Goal: Find specific fact

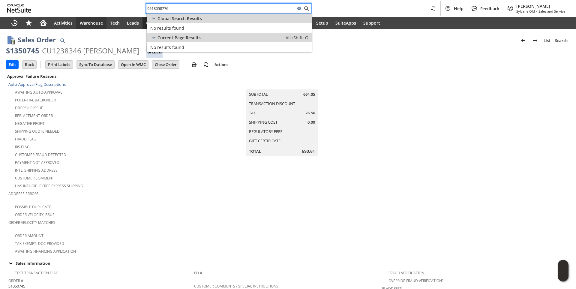
scroll to position [327, 0]
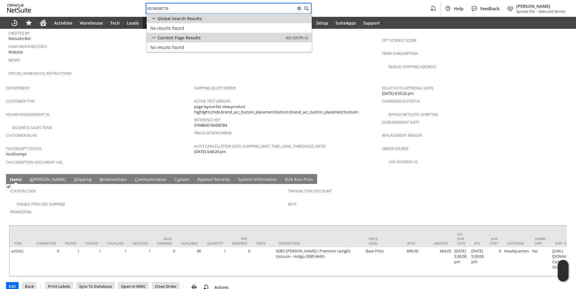
drag, startPoint x: 177, startPoint y: 7, endPoint x: 91, endPoint y: 10, distance: 85.5
click at [91, 10] on div "9518058776 Help Feedback [PERSON_NAME] Sylvane Old - Sales and Service" at bounding box center [288, 8] width 576 height 17
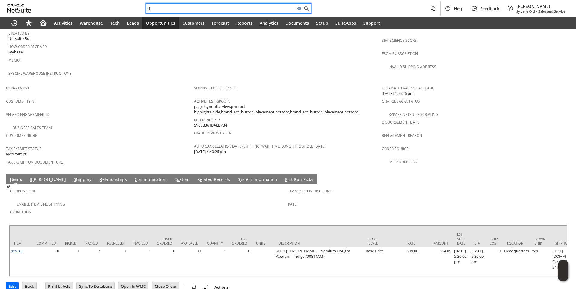
type input "c"
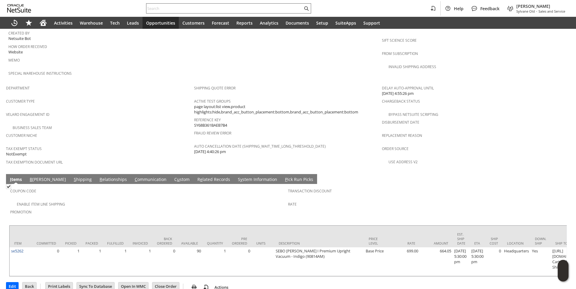
click at [175, 7] on input "text" at bounding box center [224, 8] width 156 height 7
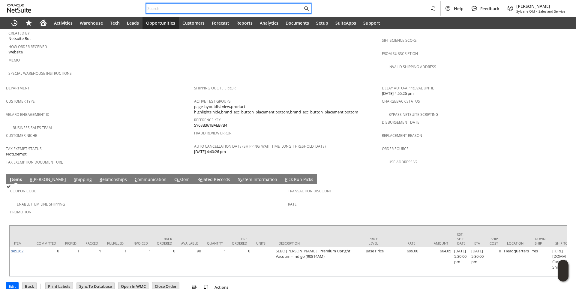
paste input "7242874781"
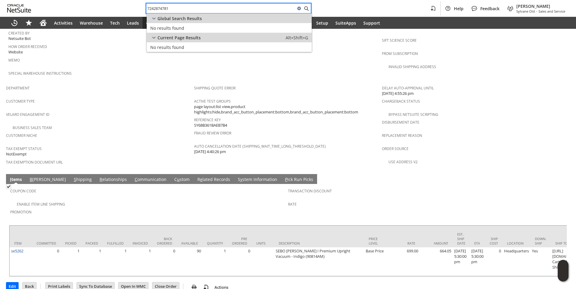
drag, startPoint x: 181, startPoint y: 7, endPoint x: 136, endPoint y: 7, distance: 45.3
click at [136, 7] on div "7242874781 Help Feedback [PERSON_NAME] Sylvane Old - Sales and Service" at bounding box center [288, 8] width 576 height 17
click at [173, 110] on span "Velaro Engagement ID" at bounding box center [98, 113] width 185 height 7
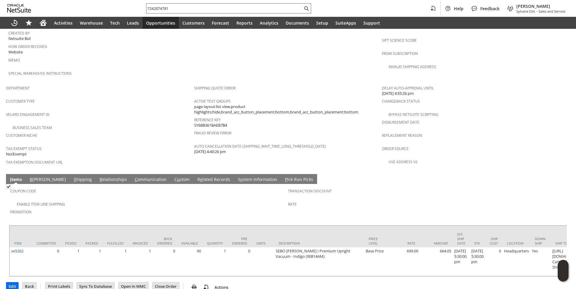
click at [175, 7] on input "7242874781" at bounding box center [224, 8] width 156 height 7
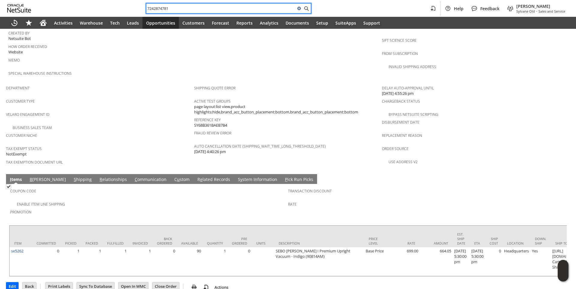
click at [175, 8] on input "7242874781" at bounding box center [220, 8] width 149 height 7
paste input "[PERSON_NAME][EMAIL_ADDRESS][PERSON_NAME][DOMAIN_NAME]"
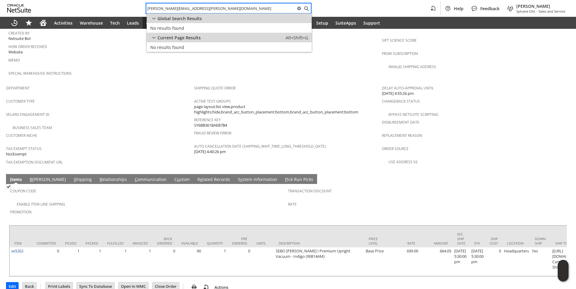
type input "[PERSON_NAME][EMAIL_ADDRESS][PERSON_NAME][DOMAIN_NAME]"
